Goal: Transaction & Acquisition: Purchase product/service

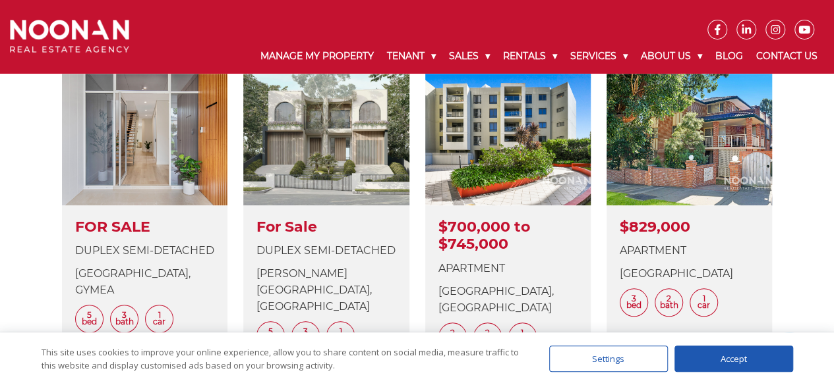
scroll to position [536, 0]
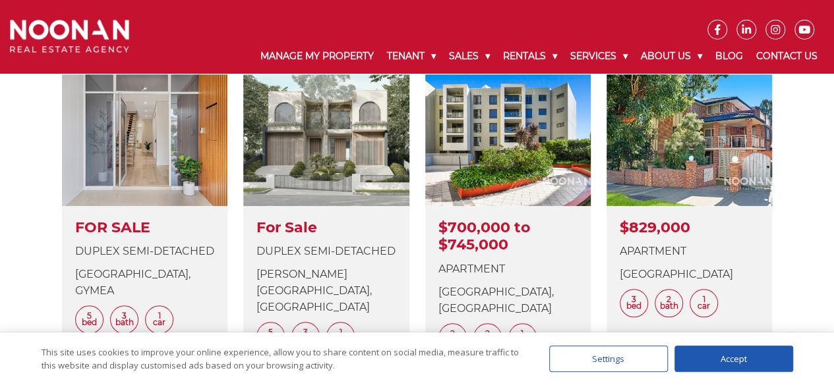
click at [818, 257] on div "LATEST PROPERTIES View Details FOR SALE Duplex Semi-detached Nyinya Avenue, GYM…" at bounding box center [416, 210] width 807 height 438
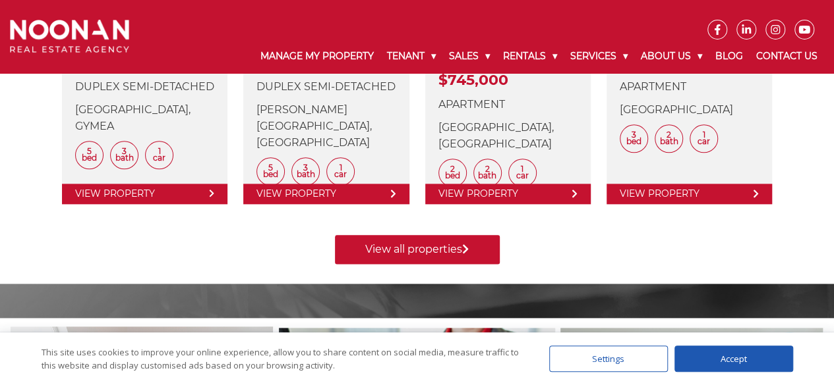
scroll to position [720, 0]
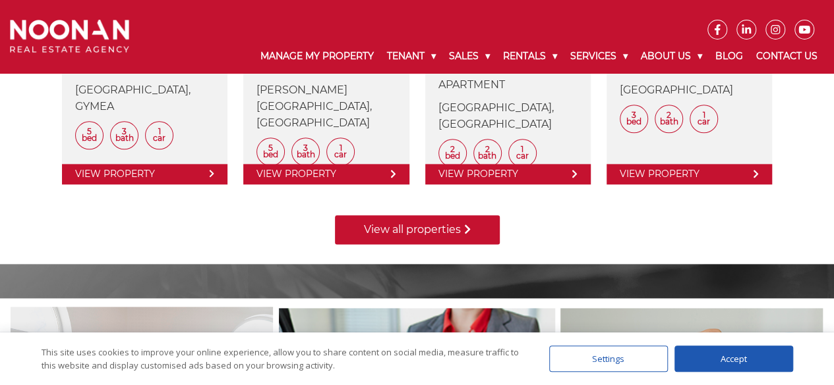
click at [451, 225] on link "View all properties" at bounding box center [417, 229] width 165 height 29
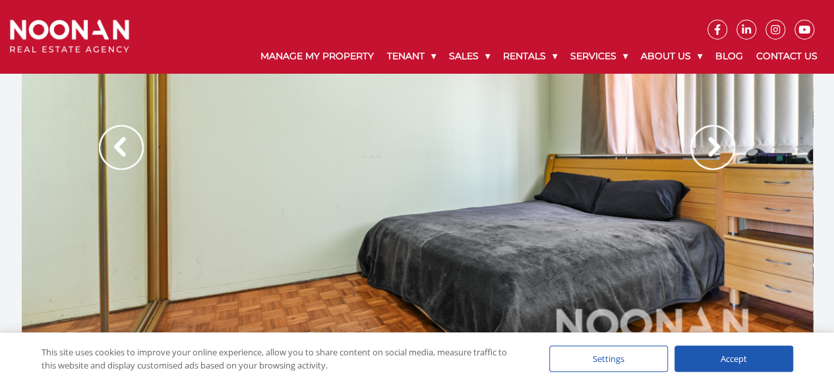
scroll to position [15, 0]
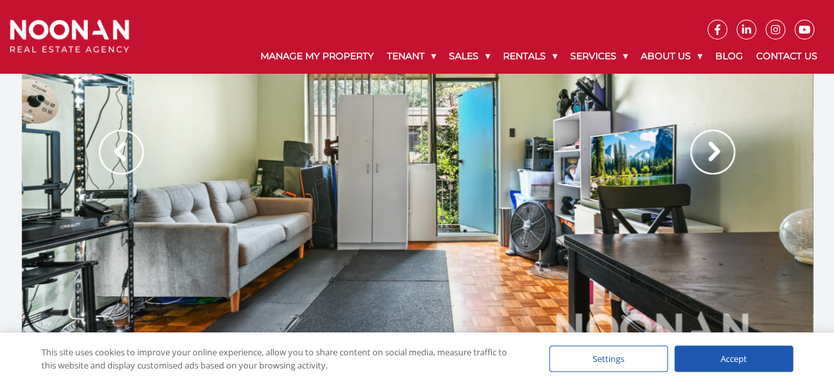
click at [832, 379] on div "This site uses cookies to improve your online experience, allow you to share co…" at bounding box center [416, 359] width 847 height 53
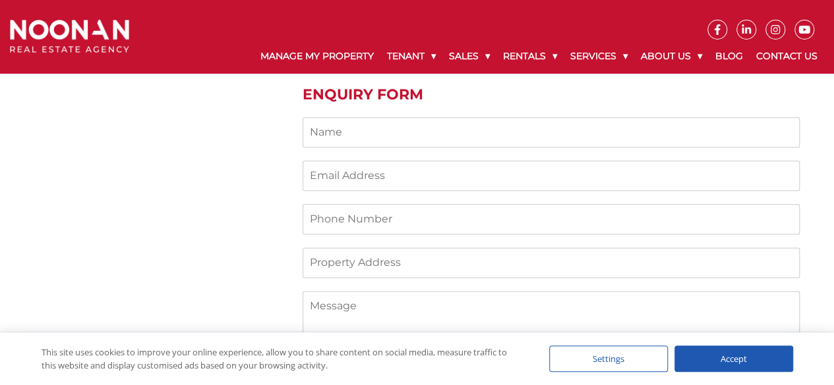
scroll to position [700, 0]
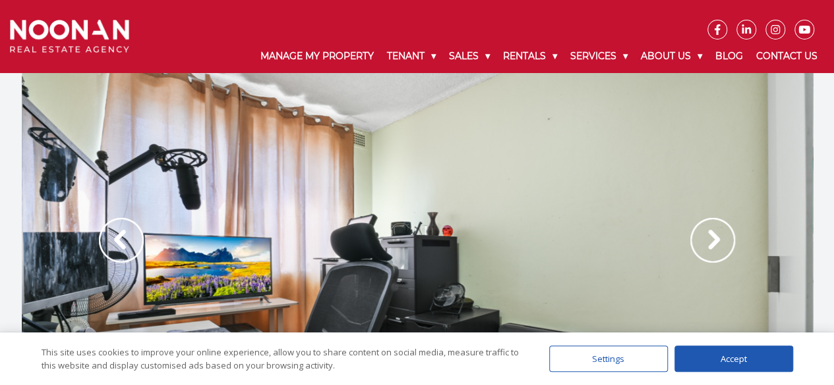
click at [710, 243] on img at bounding box center [712, 240] width 45 height 45
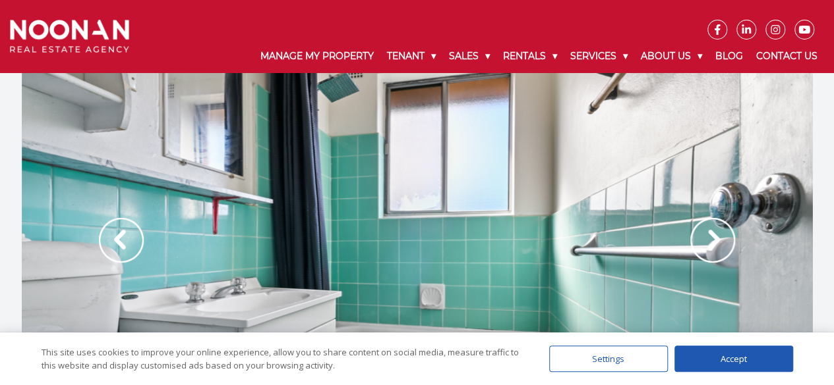
click at [710, 243] on img at bounding box center [712, 240] width 45 height 45
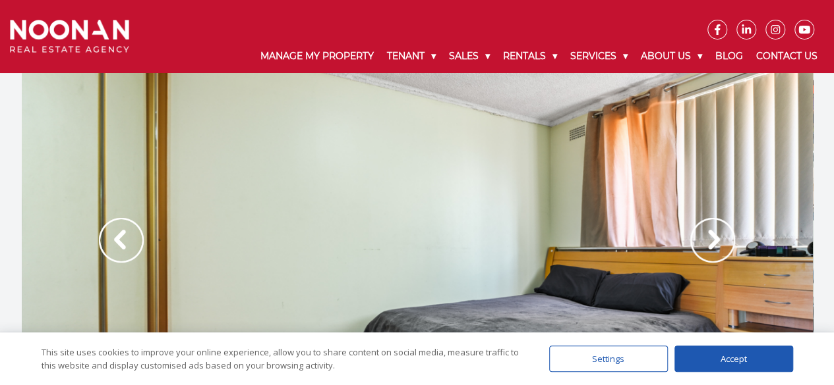
click at [710, 243] on img at bounding box center [712, 240] width 45 height 45
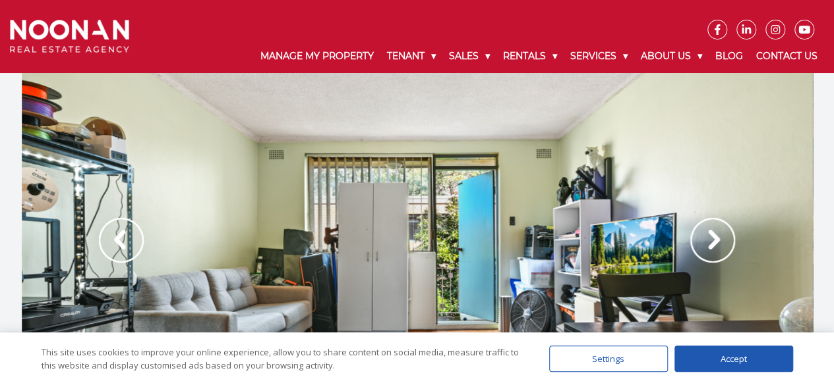
click at [710, 243] on img at bounding box center [712, 240] width 45 height 45
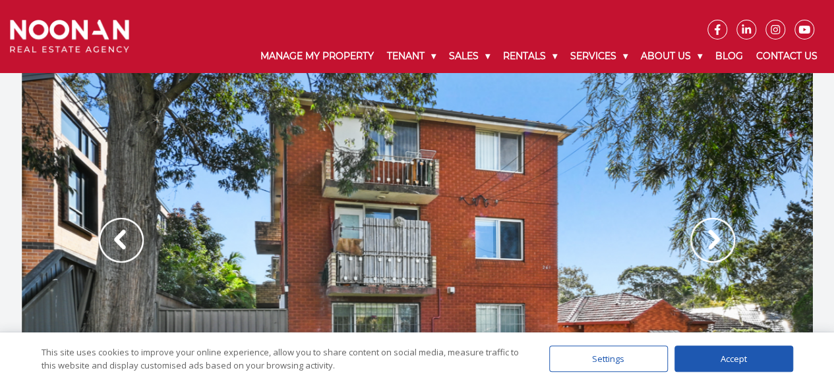
click at [710, 243] on img at bounding box center [712, 240] width 45 height 45
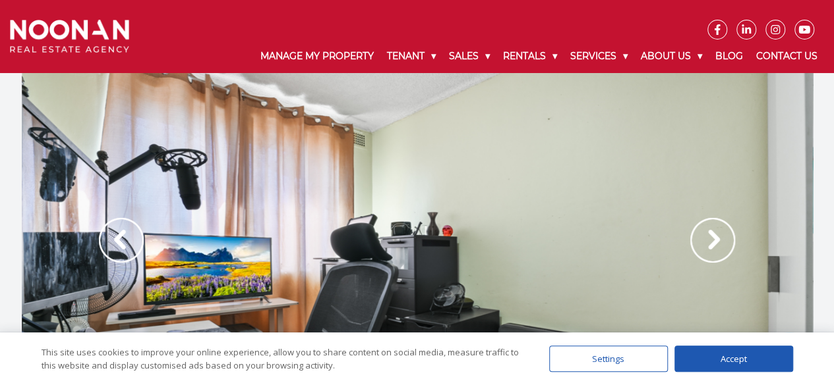
click at [714, 243] on img at bounding box center [712, 240] width 45 height 45
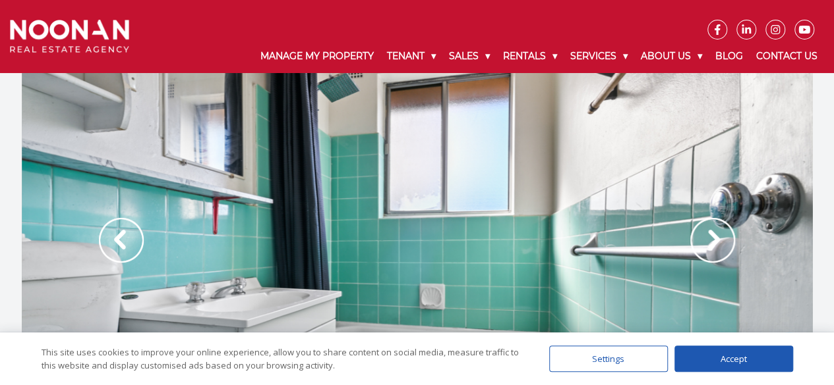
click at [714, 243] on img at bounding box center [712, 240] width 45 height 45
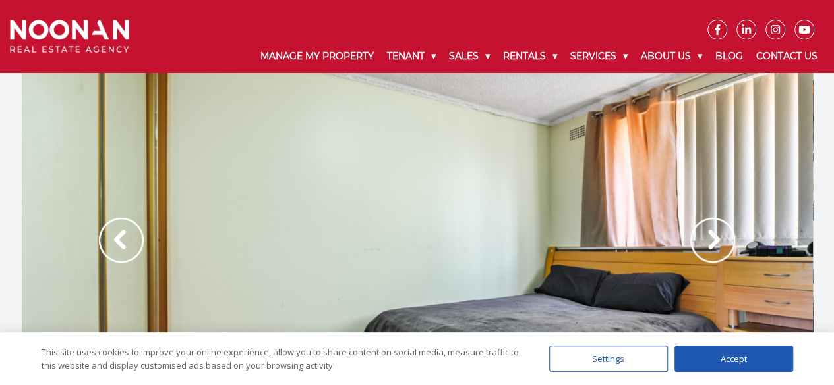
click at [714, 243] on img at bounding box center [712, 240] width 45 height 45
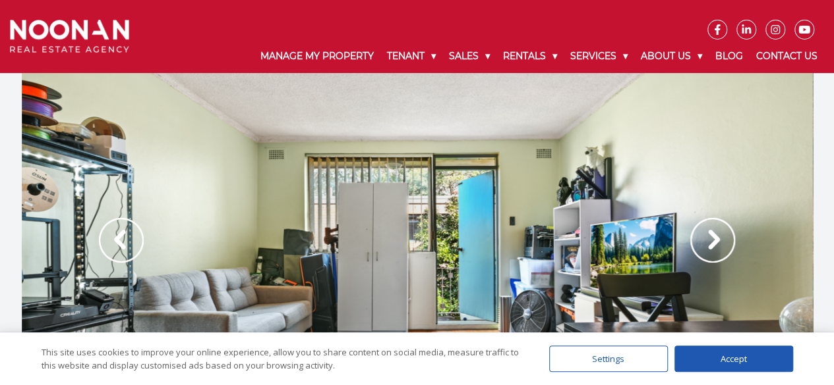
click at [714, 243] on img at bounding box center [712, 240] width 45 height 45
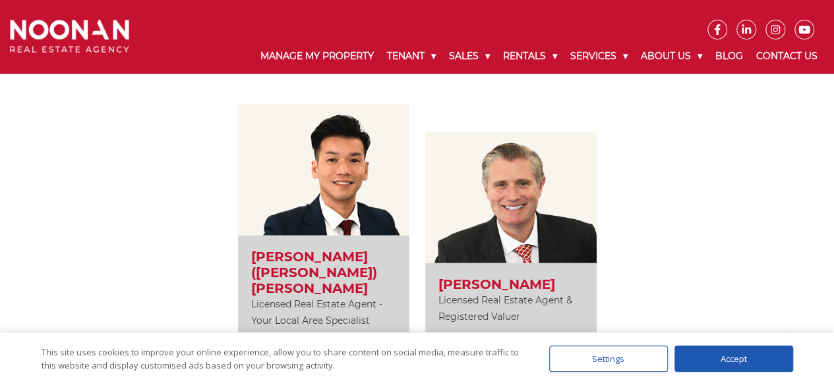
scroll to position [1695, 0]
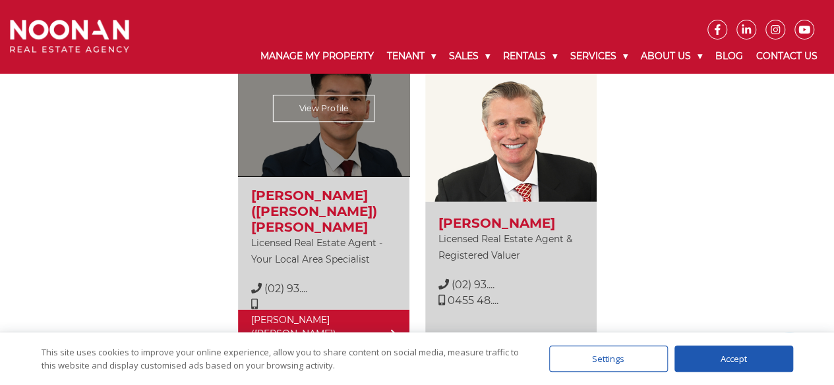
click at [313, 320] on link "[PERSON_NAME] ([PERSON_NAME]) [PERSON_NAME]" at bounding box center [323, 334] width 171 height 48
click at [286, 283] on span "(02) 93...." at bounding box center [285, 289] width 43 height 13
